Goal: Information Seeking & Learning: Learn about a topic

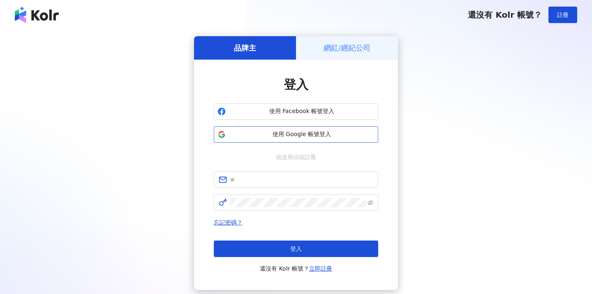
click at [309, 132] on span "使用 Google 帳號登入" at bounding box center [301, 134] width 145 height 8
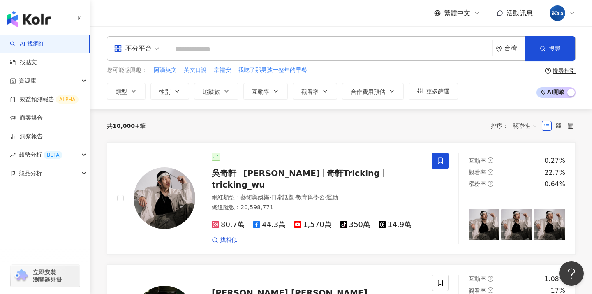
click at [262, 127] on div "共 10,000+ 筆 排序： 關聯性" at bounding box center [341, 125] width 468 height 13
